Goal: Communication & Community: Answer question/provide support

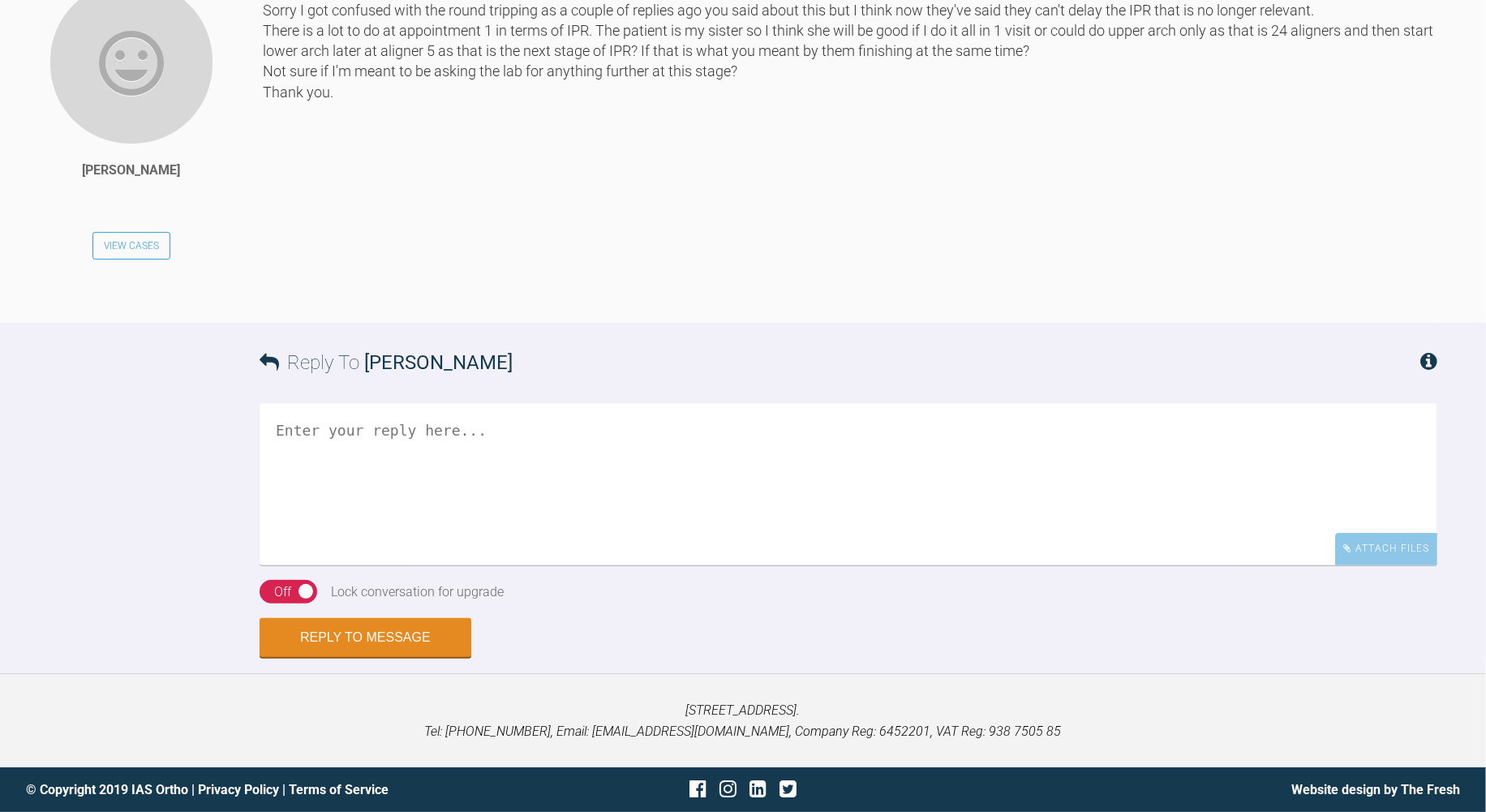
scroll to position [14435, 0]
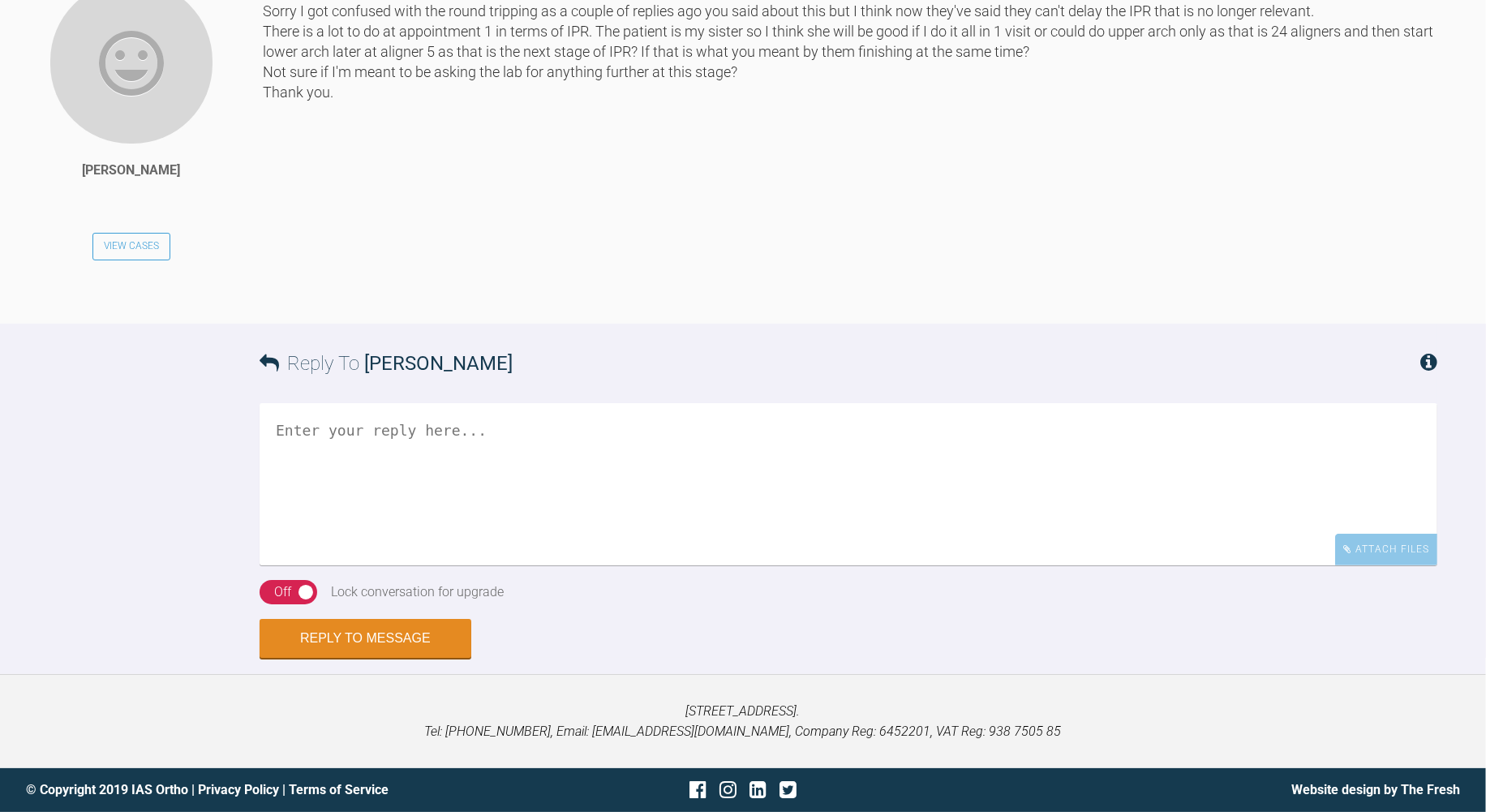
click at [694, 565] on textarea at bounding box center [848, 483] width 1178 height 163
type textarea "Hi [PERSON_NAME], no that's what I mean, start the arch that's going to take lo…"
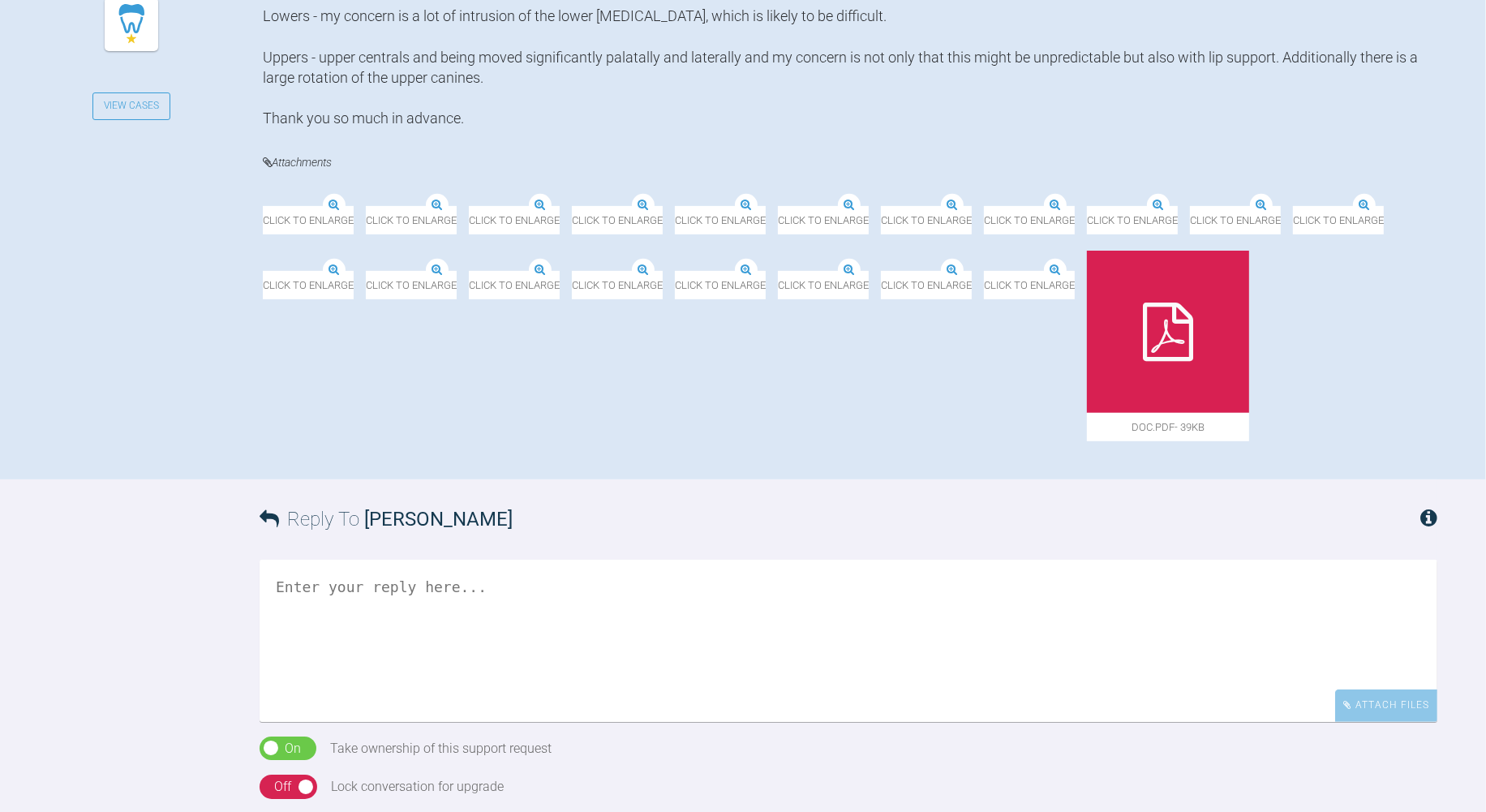
scroll to position [450, 0]
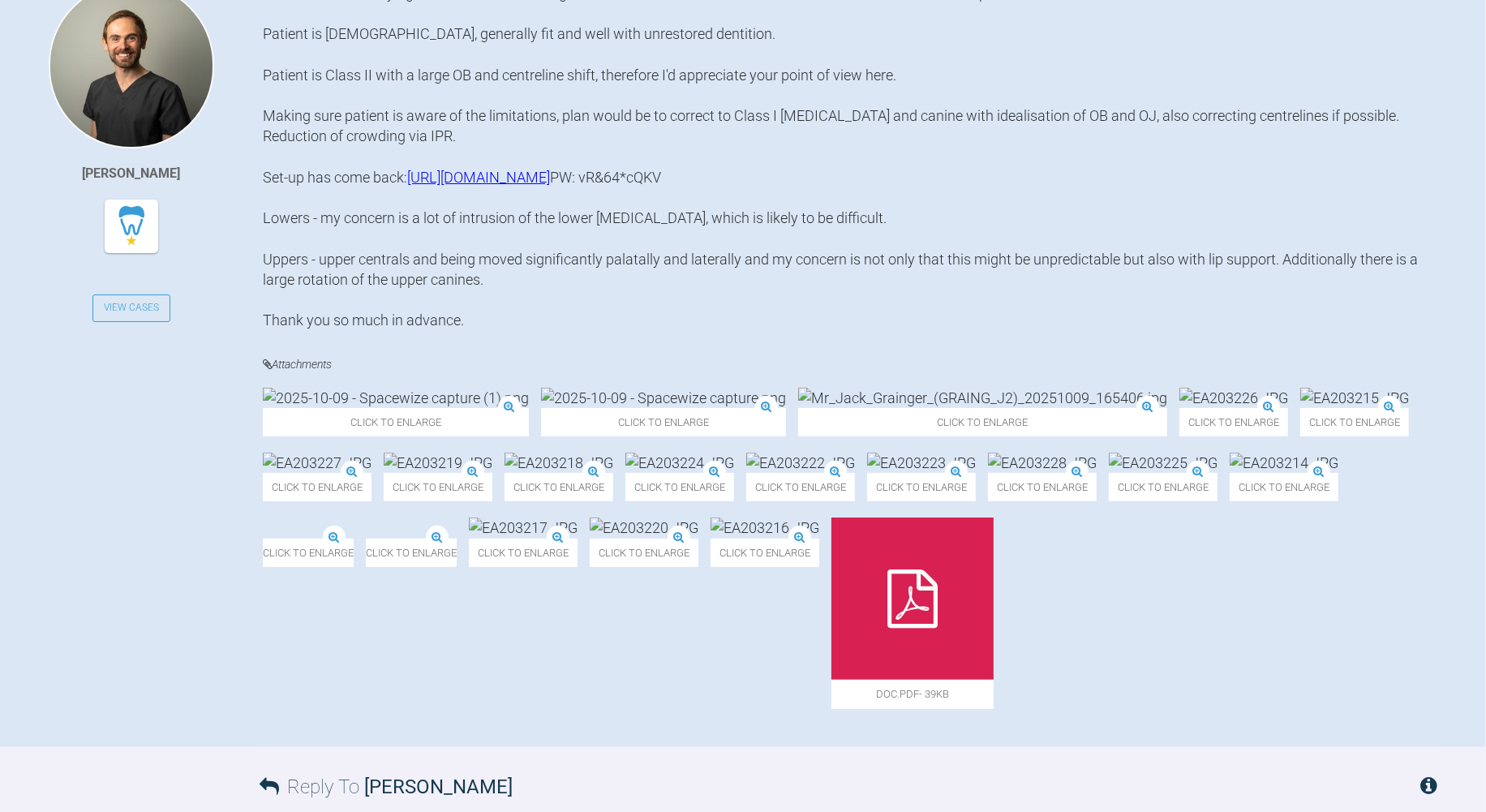
click at [550, 186] on link "https://eshop-dr.clearcorrect.com/treatment-plan/password/public/6B97680C-046E-…" at bounding box center [478, 177] width 143 height 17
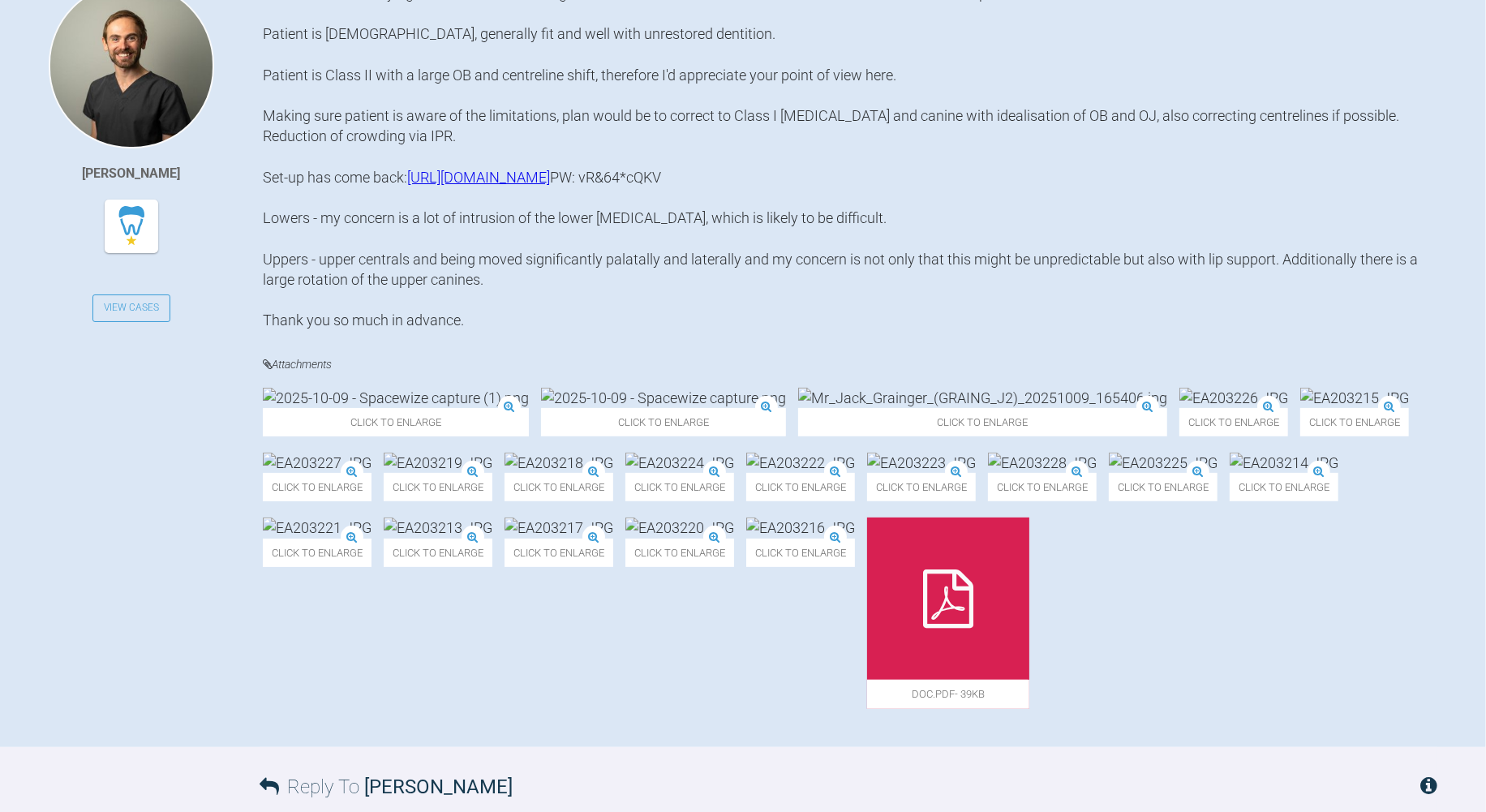
click at [382, 260] on div "Patient attended saying wants teeth to be straighter at the front and concerned…" at bounding box center [849, 156] width 1175 height 347
drag, startPoint x: 379, startPoint y: 251, endPoint x: 290, endPoint y: 251, distance: 89.0
click at [290, 251] on div "Patient attended saying wants teeth to be straighter at the front and concerned…" at bounding box center [849, 156] width 1175 height 347
copy div "vR&64*cQKV"
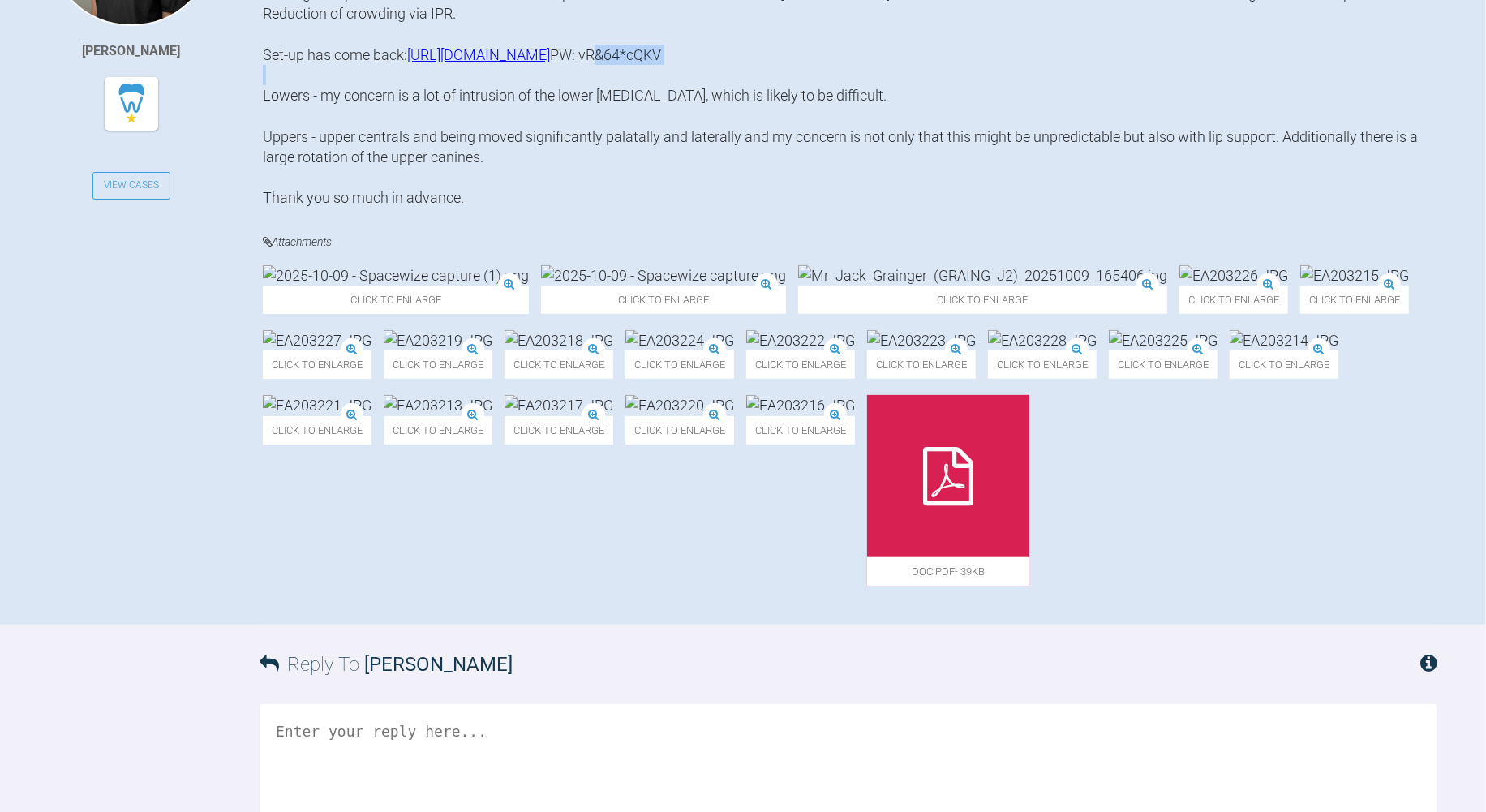
scroll to position [540, 0]
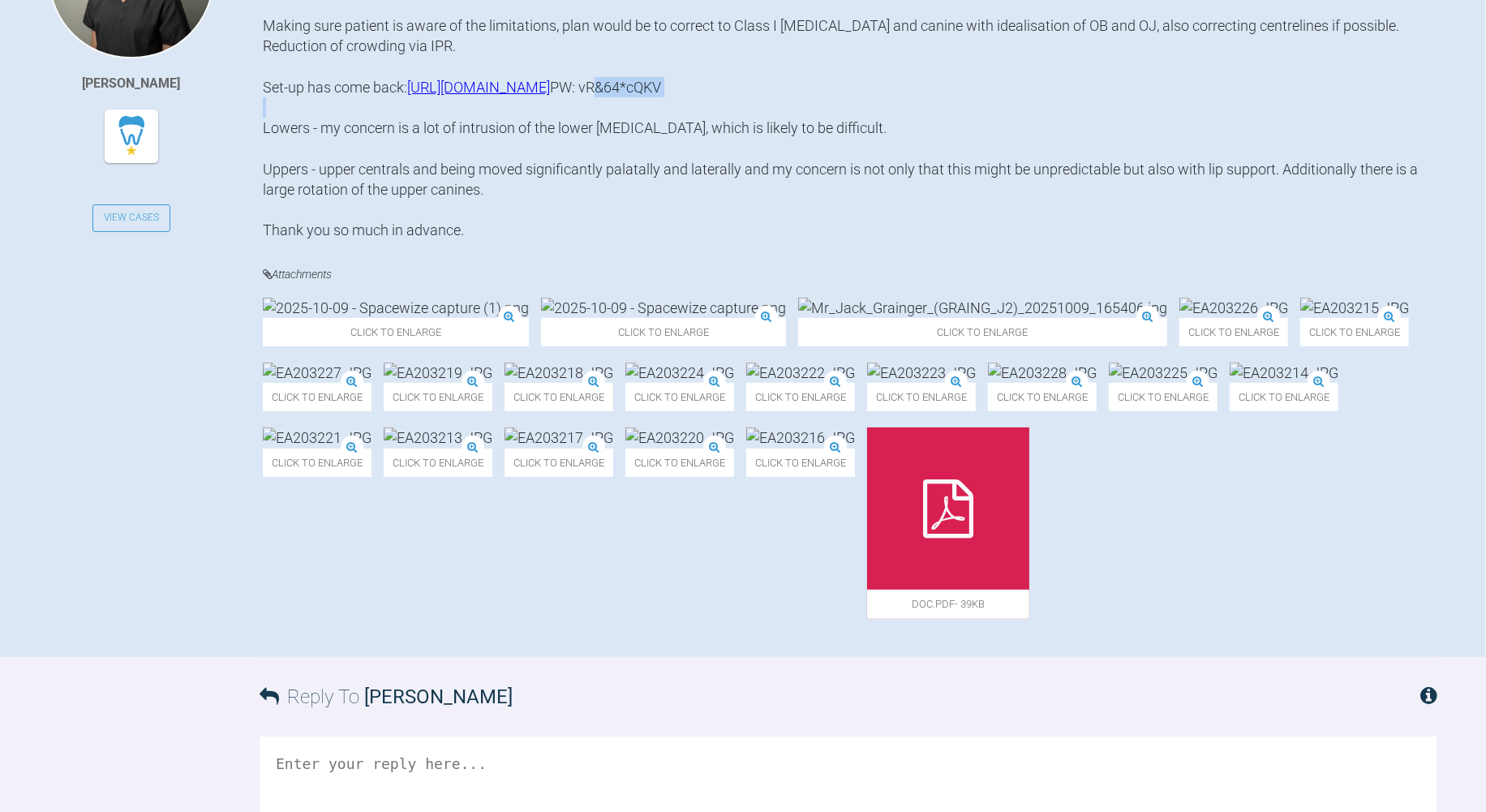
click at [1096, 383] on img at bounding box center [1042, 372] width 108 height 21
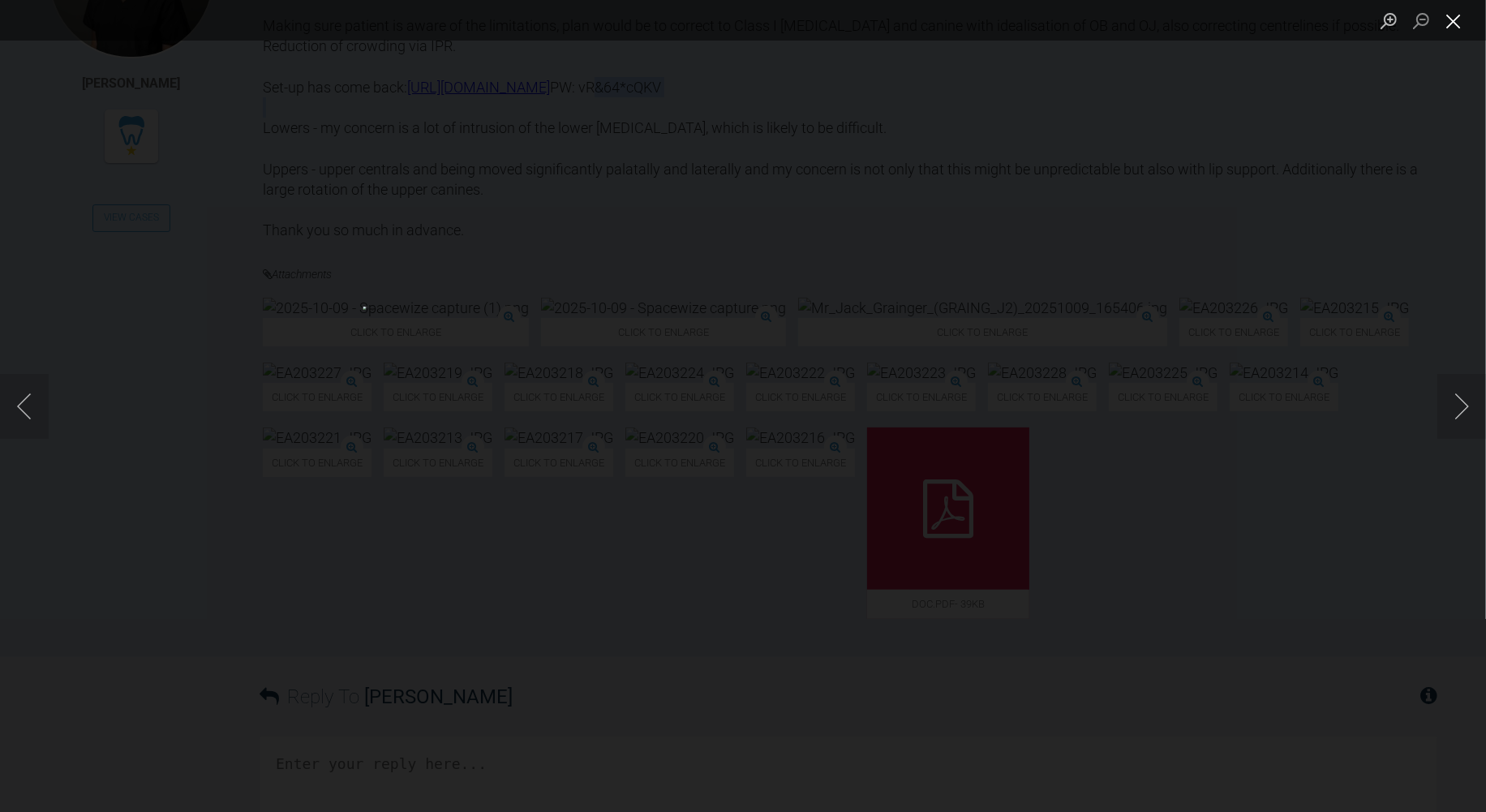
click at [1449, 22] on button "Close lightbox" at bounding box center [1453, 21] width 33 height 28
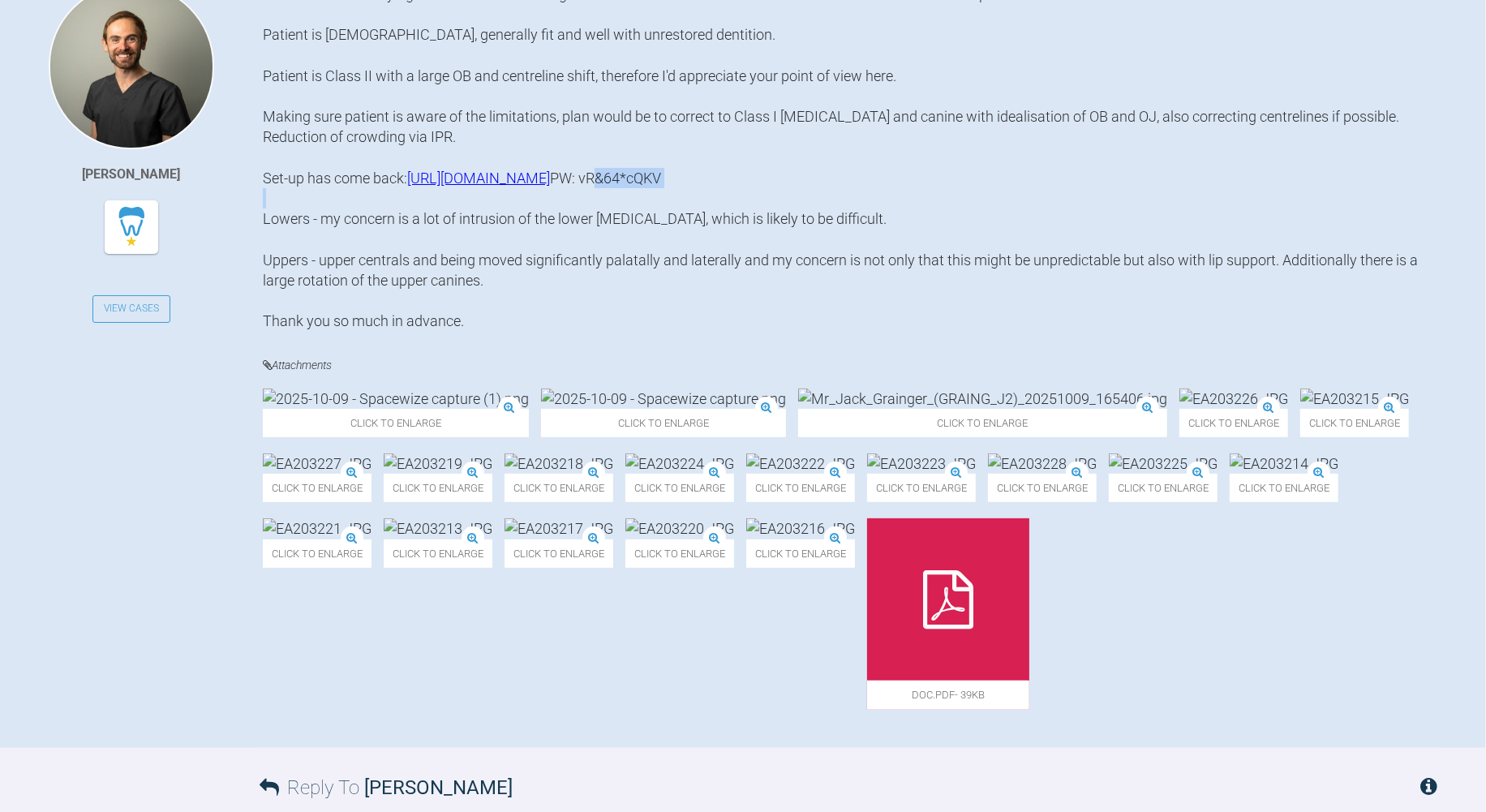
scroll to position [450, 0]
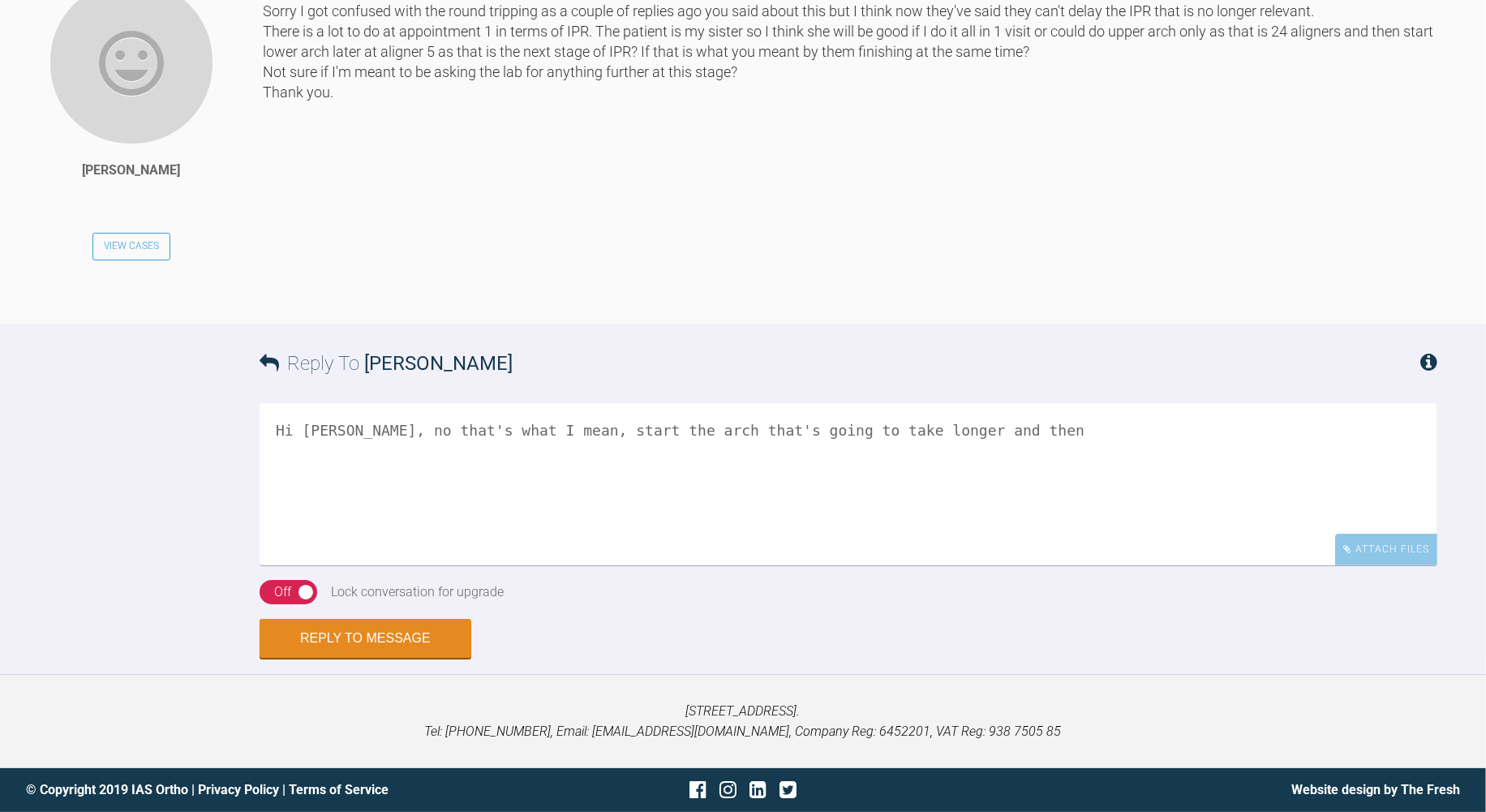
scroll to position [14428, 0]
click at [355, 524] on textarea "Hi [PERSON_NAME], no that's what I mean, start the arch that's going to take lo…" at bounding box center [848, 483] width 1178 height 163
click at [959, 523] on textarea "Hi [PERSON_NAME], yes that's what I mean, start the arch that's going to take l…" at bounding box center [848, 483] width 1178 height 163
click at [1140, 428] on textarea "Hi [PERSON_NAME], yes that's what I mean, start the arch that's going to take l…" at bounding box center [848, 483] width 1178 height 163
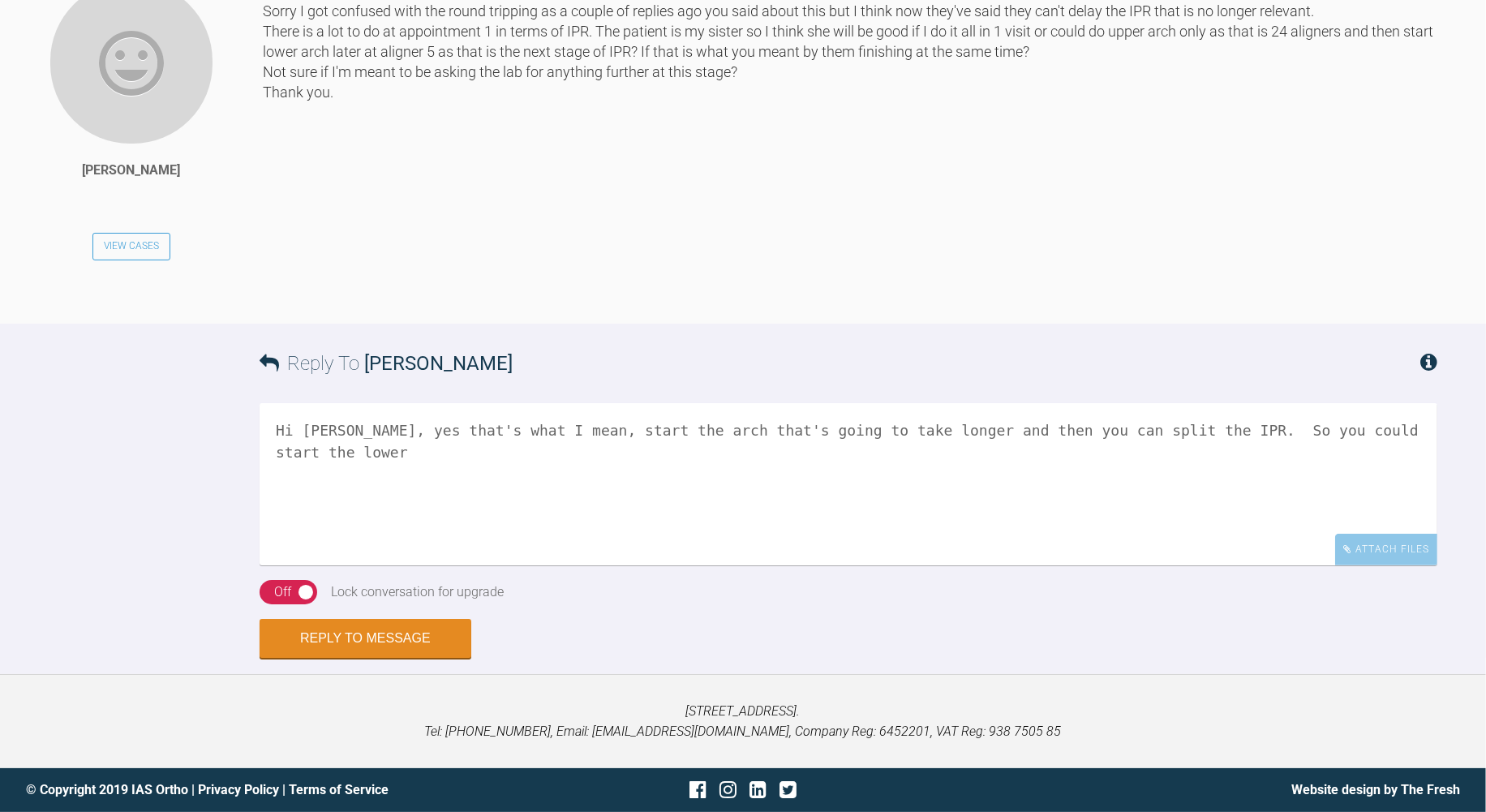
drag, startPoint x: 1390, startPoint y: 427, endPoint x: 1162, endPoint y: 431, distance: 228.0
click at [1162, 431] on textarea "Hi [PERSON_NAME], yes that's what I mean, start the arch that's going to take l…" at bounding box center [848, 483] width 1178 height 163
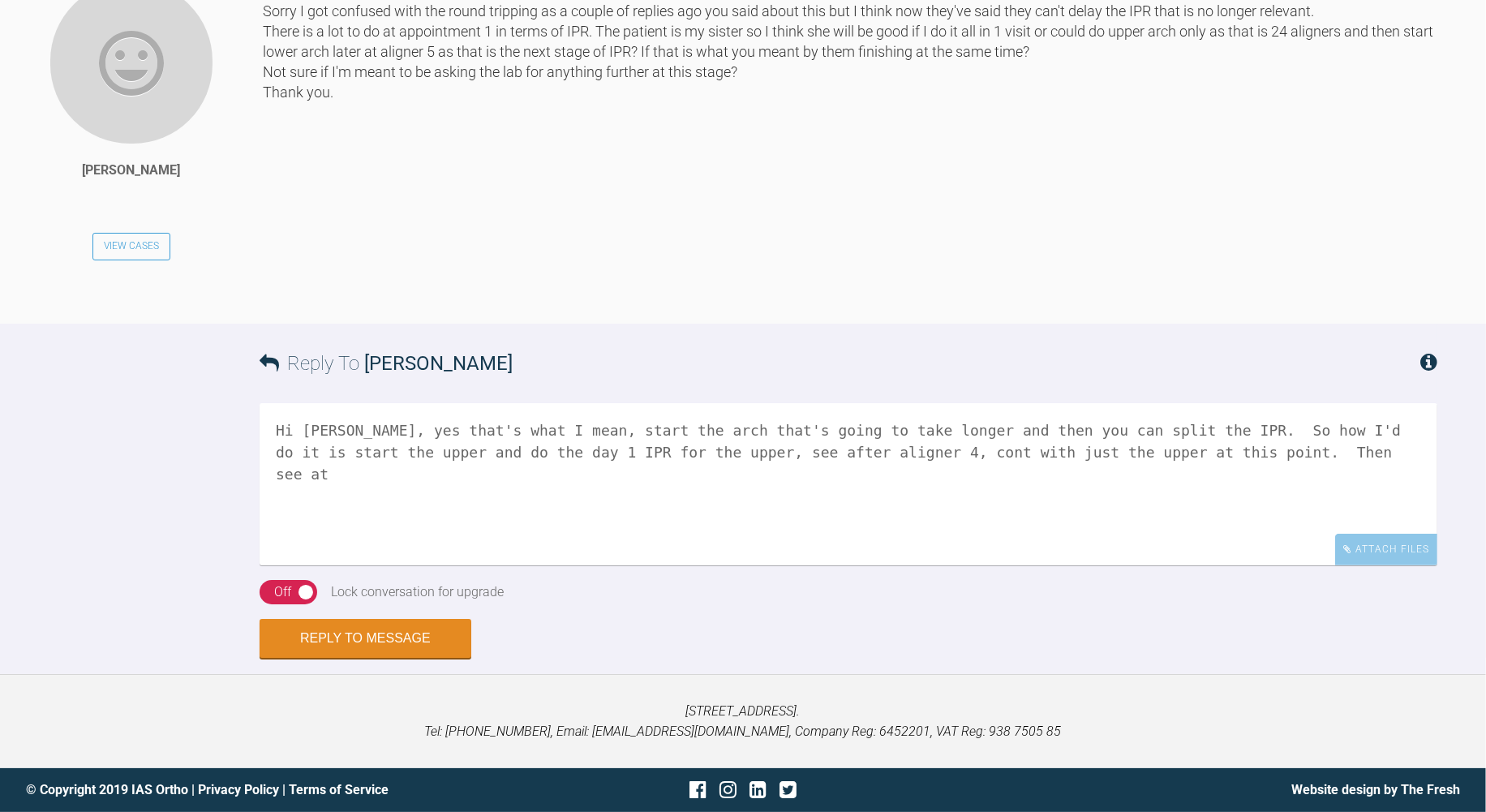
click at [780, 455] on textarea "Hi [PERSON_NAME], yes that's what I mean, start the arch that's going to take l…" at bounding box center [848, 483] width 1178 height 163
click at [1390, 544] on textarea "Hi [PERSON_NAME], yes that's what I mean, start the arch that's going to take l…" at bounding box center [848, 483] width 1178 height 163
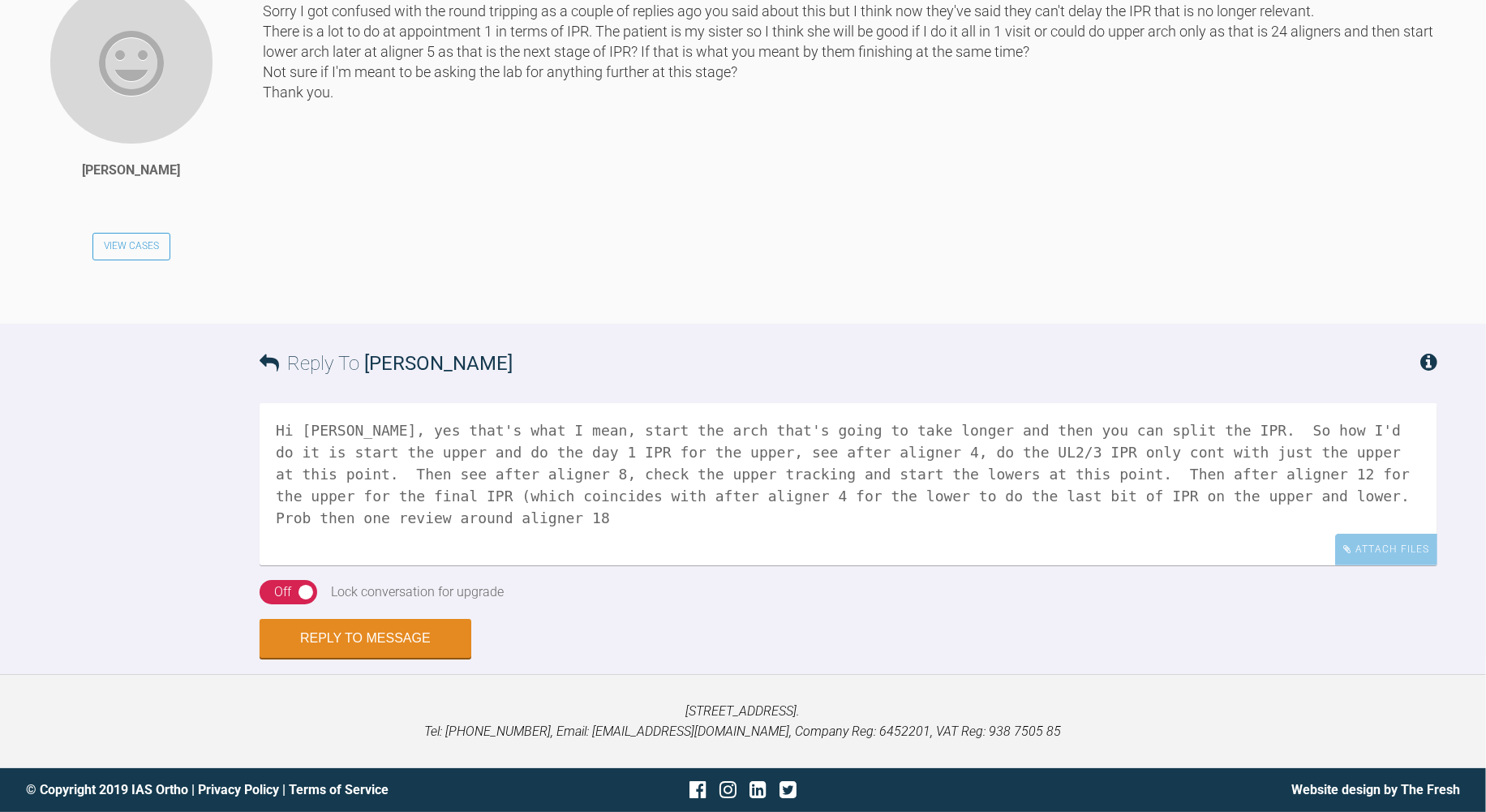
click at [1267, 565] on textarea "Hi [PERSON_NAME], yes that's what I mean, start the arch that's going to take l…" at bounding box center [848, 483] width 1178 height 163
click at [1405, 565] on textarea "Hi [PERSON_NAME], yes that's what I mean, start the arch that's going to take l…" at bounding box center [848, 483] width 1178 height 163
click at [305, 565] on textarea "Hi [PERSON_NAME], yes that's what I mean, start the arch that's going to take l…" at bounding box center [848, 483] width 1178 height 163
click at [463, 565] on textarea "Hi [PERSON_NAME], yes that's what I mean, start the arch that's going to take l…" at bounding box center [848, 483] width 1178 height 163
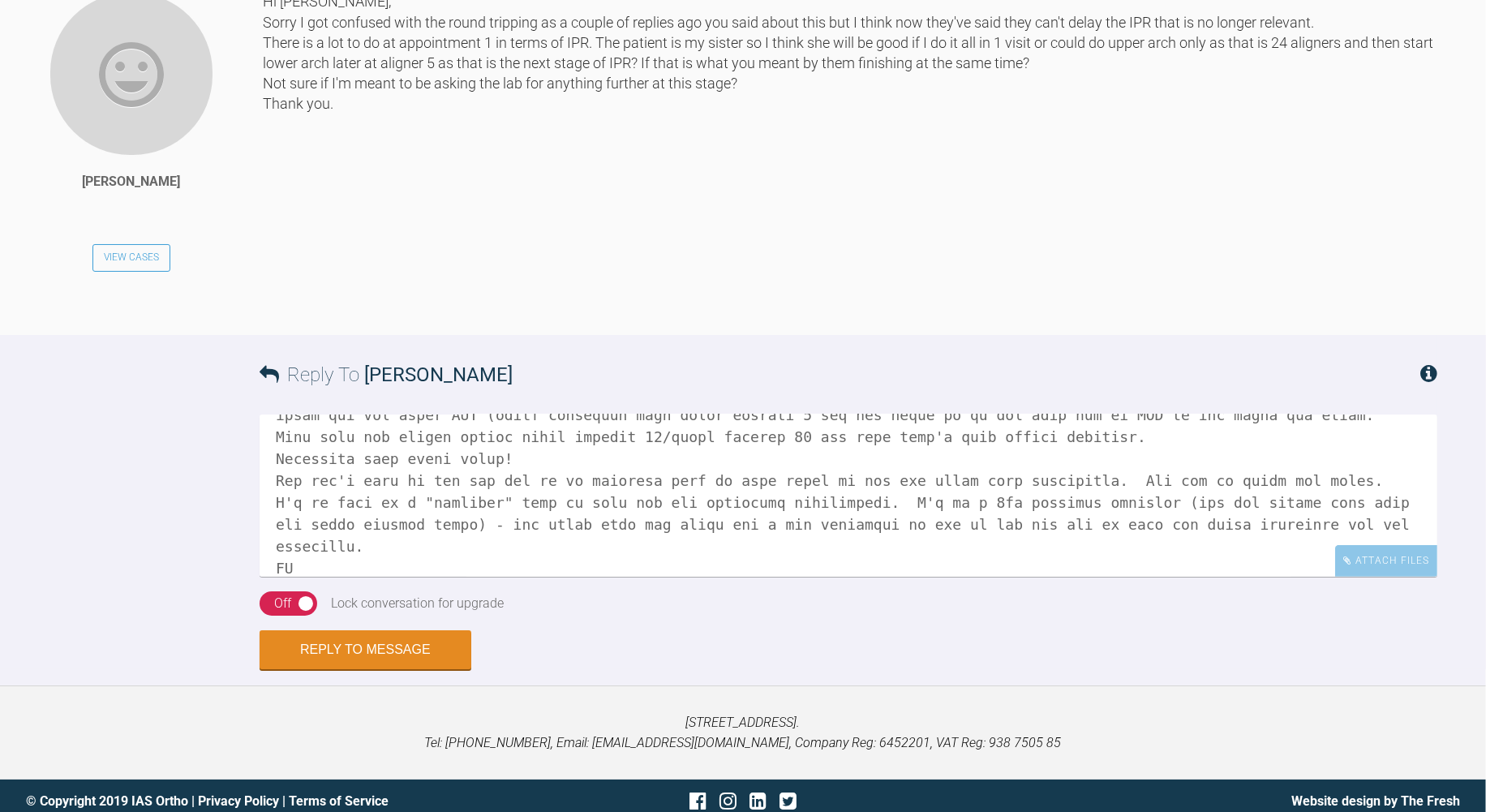
scroll to position [14518, 0]
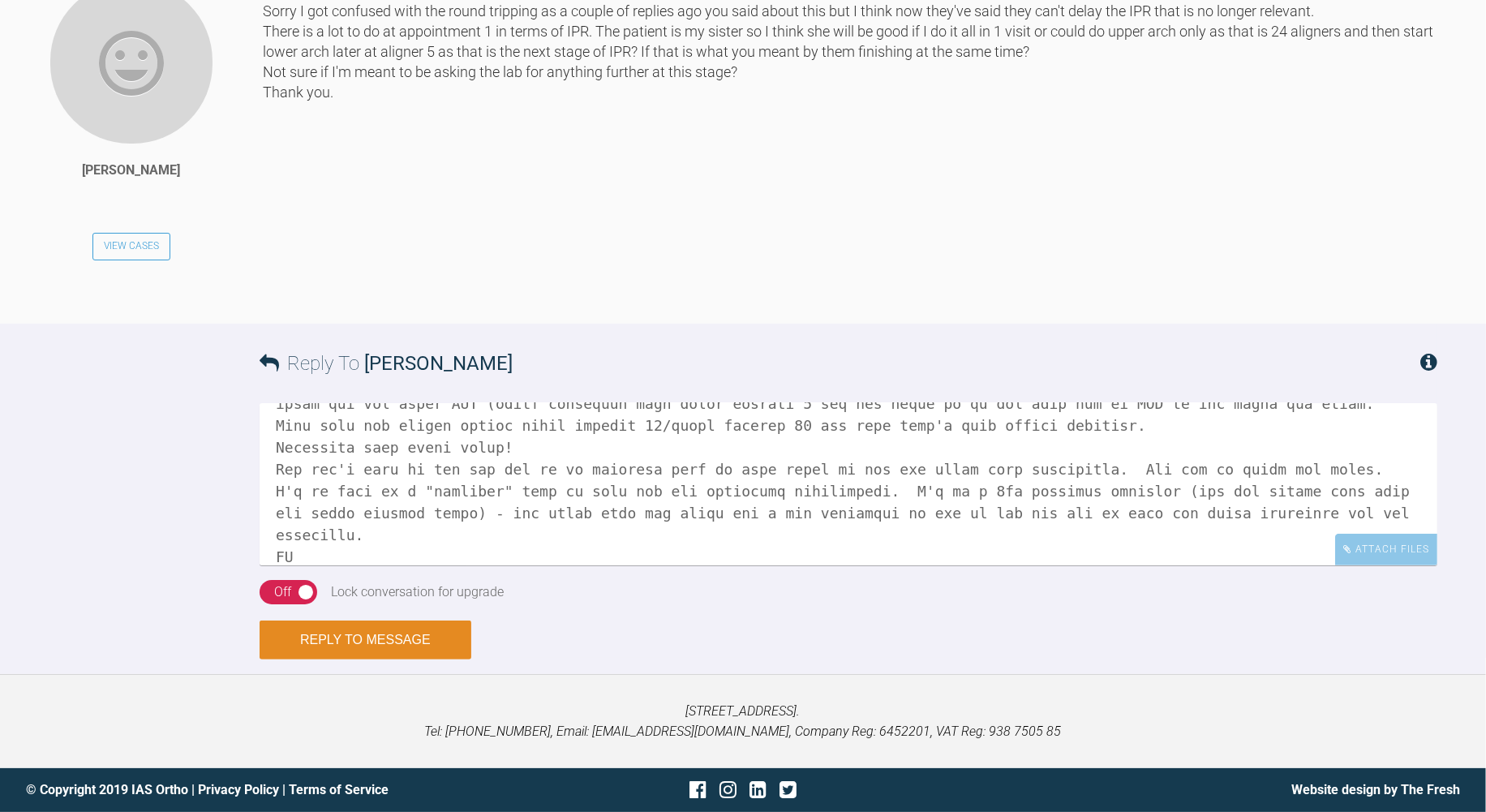
type textarea "Hi [PERSON_NAME], yes that's what I mean, start the arch that's going to take l…"
click at [395, 632] on button "Reply to Message" at bounding box center [366, 639] width 212 height 39
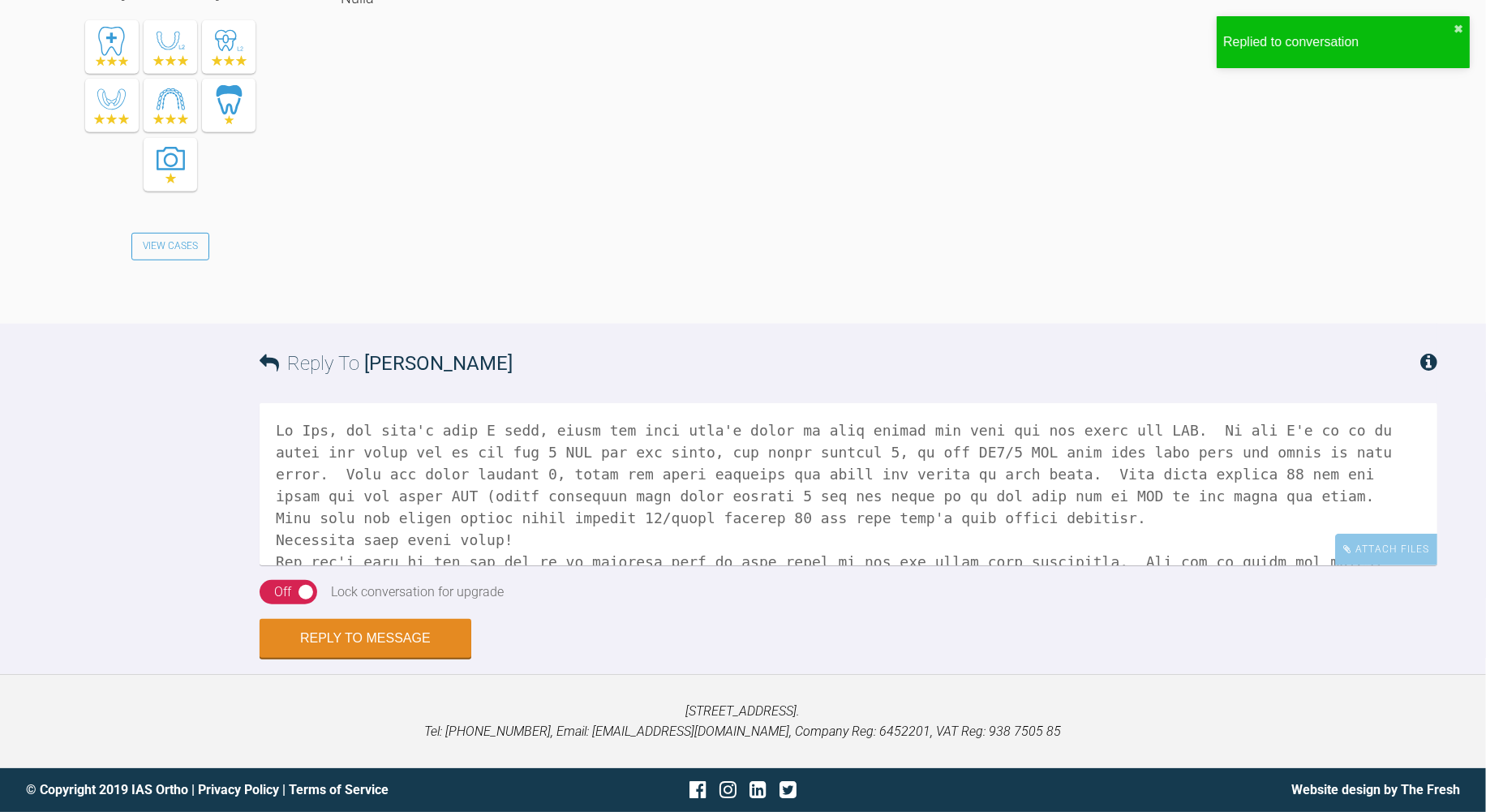
scroll to position [15143, 0]
